Goal: Information Seeking & Learning: Learn about a topic

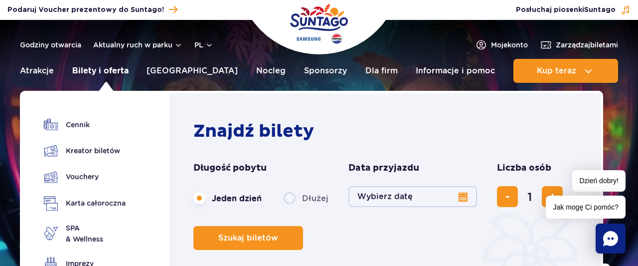
click at [114, 68] on link "Bilety i oferta" at bounding box center [100, 71] width 56 height 24
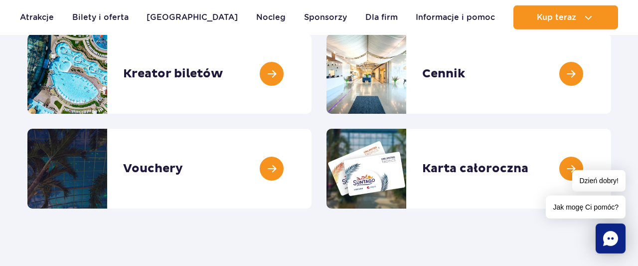
scroll to position [156, 0]
click at [612, 75] on link at bounding box center [612, 74] width 0 height 80
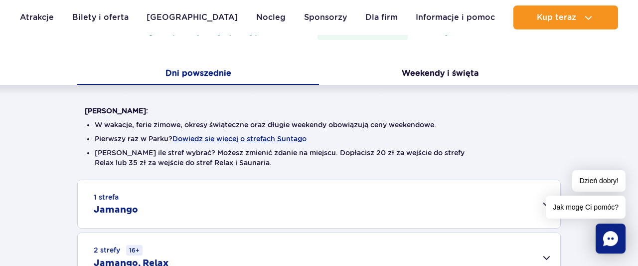
scroll to position [207, 0]
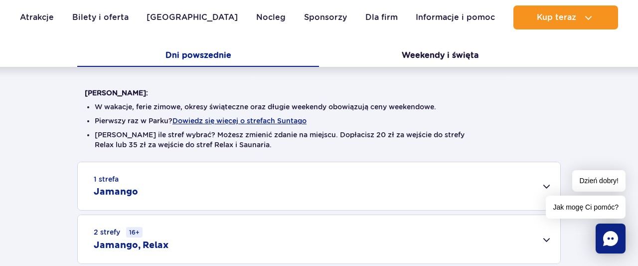
click at [206, 54] on button "Dni powszednie" at bounding box center [198, 56] width 242 height 21
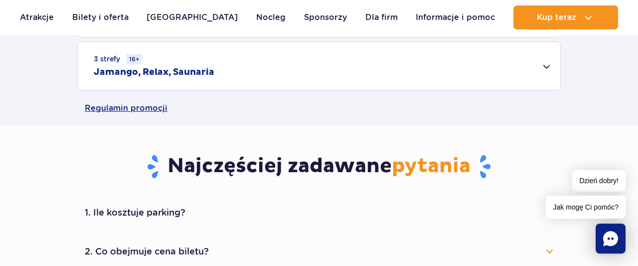
scroll to position [259, 0]
